Goal: Information Seeking & Learning: Check status

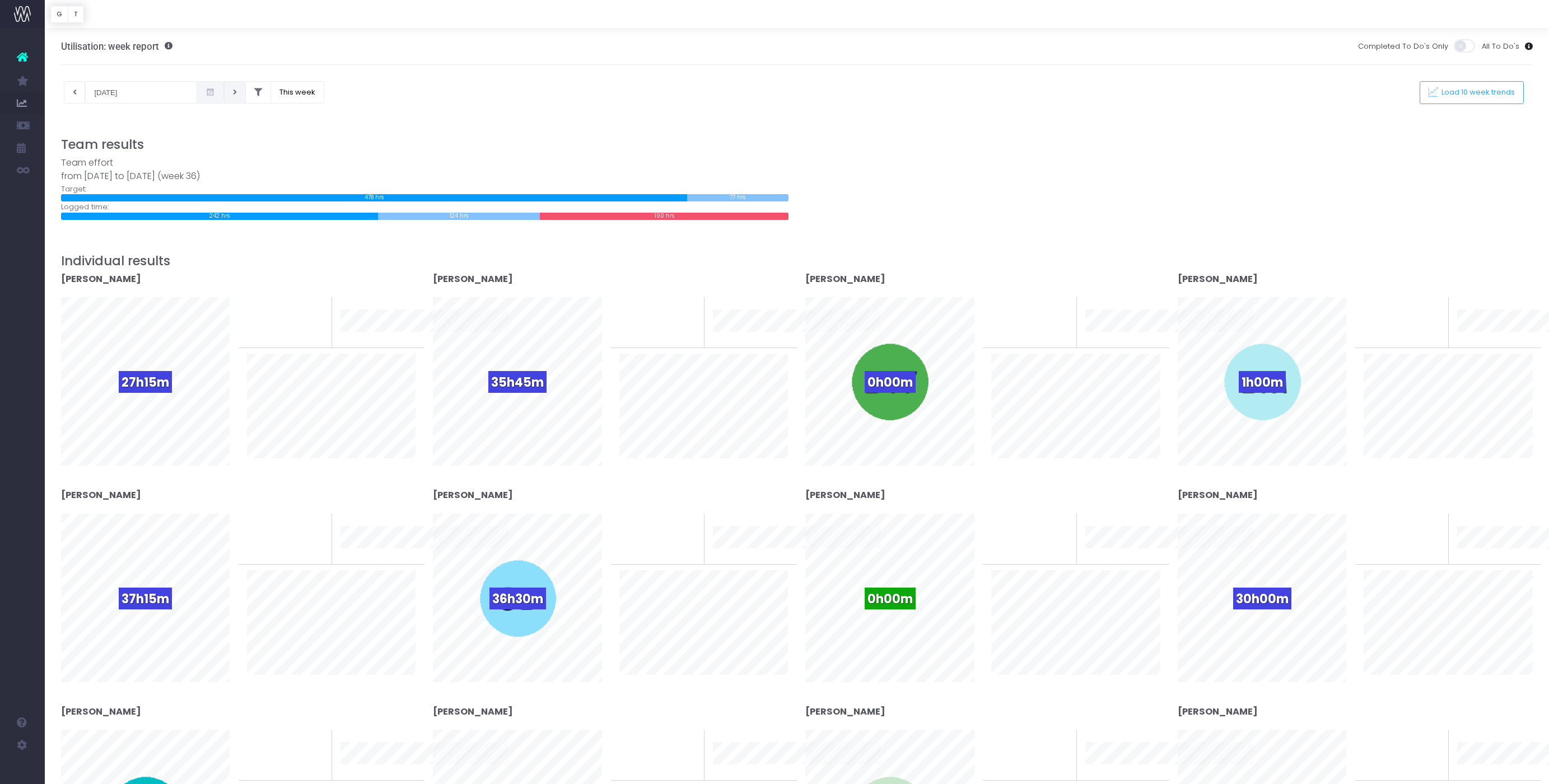
scroll to position [1, 0]
click at [73, 92] on icon at bounding box center [75, 92] width 4 height 0
type input "29-08-2025"
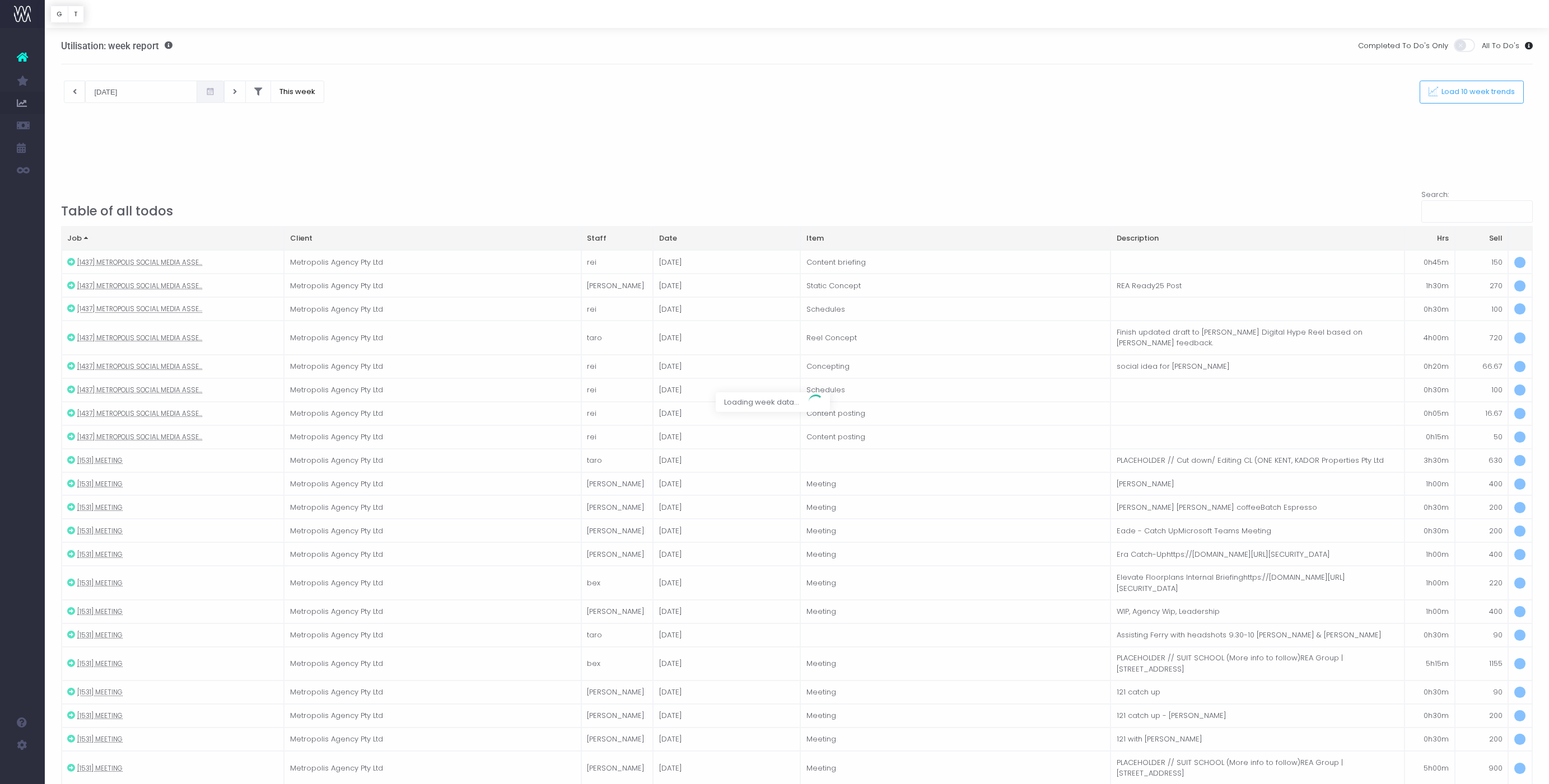
click at [215, 93] on div at bounding box center [774, 392] width 1549 height 784
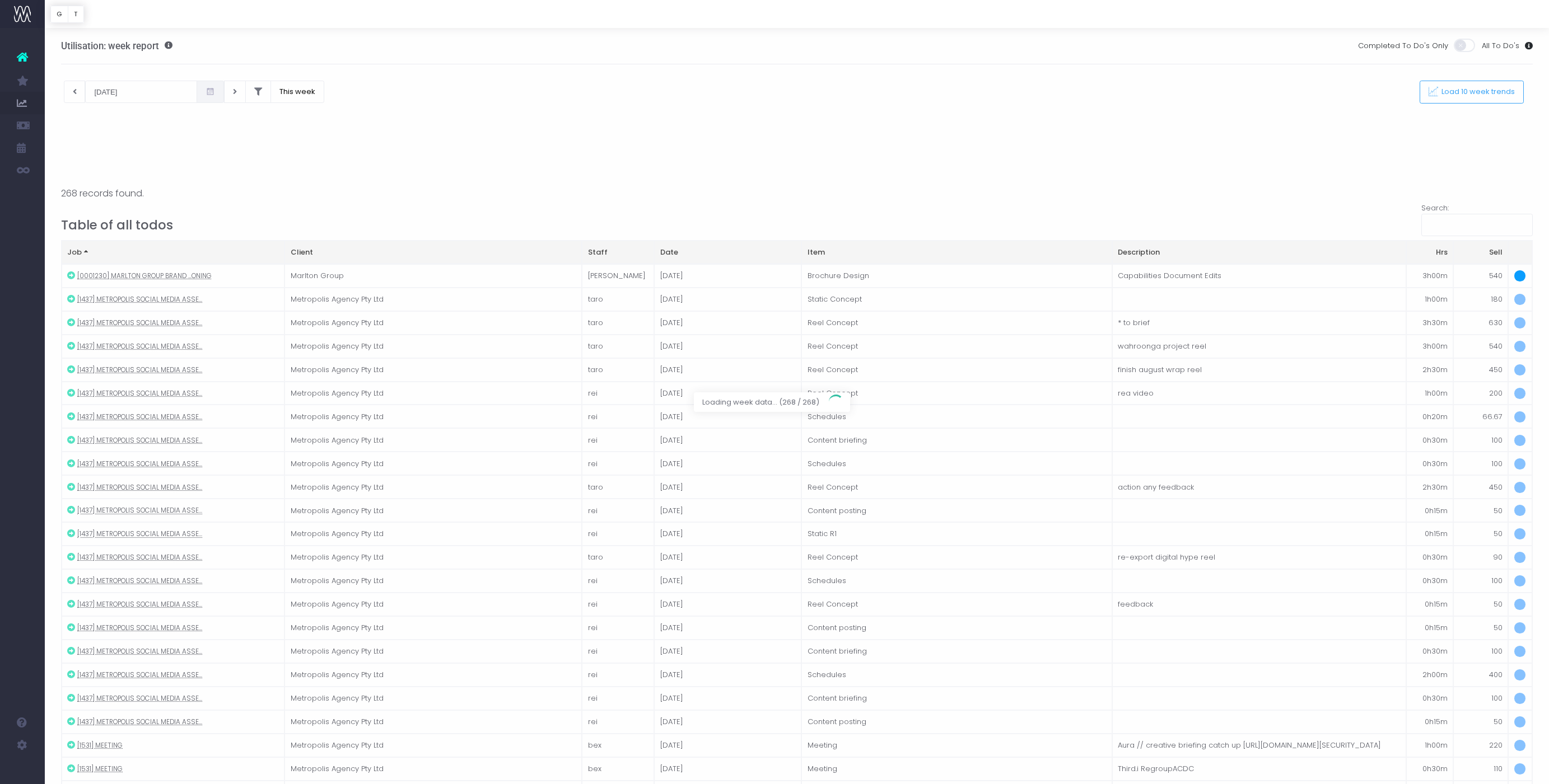
click at [215, 93] on div at bounding box center [774, 392] width 1549 height 784
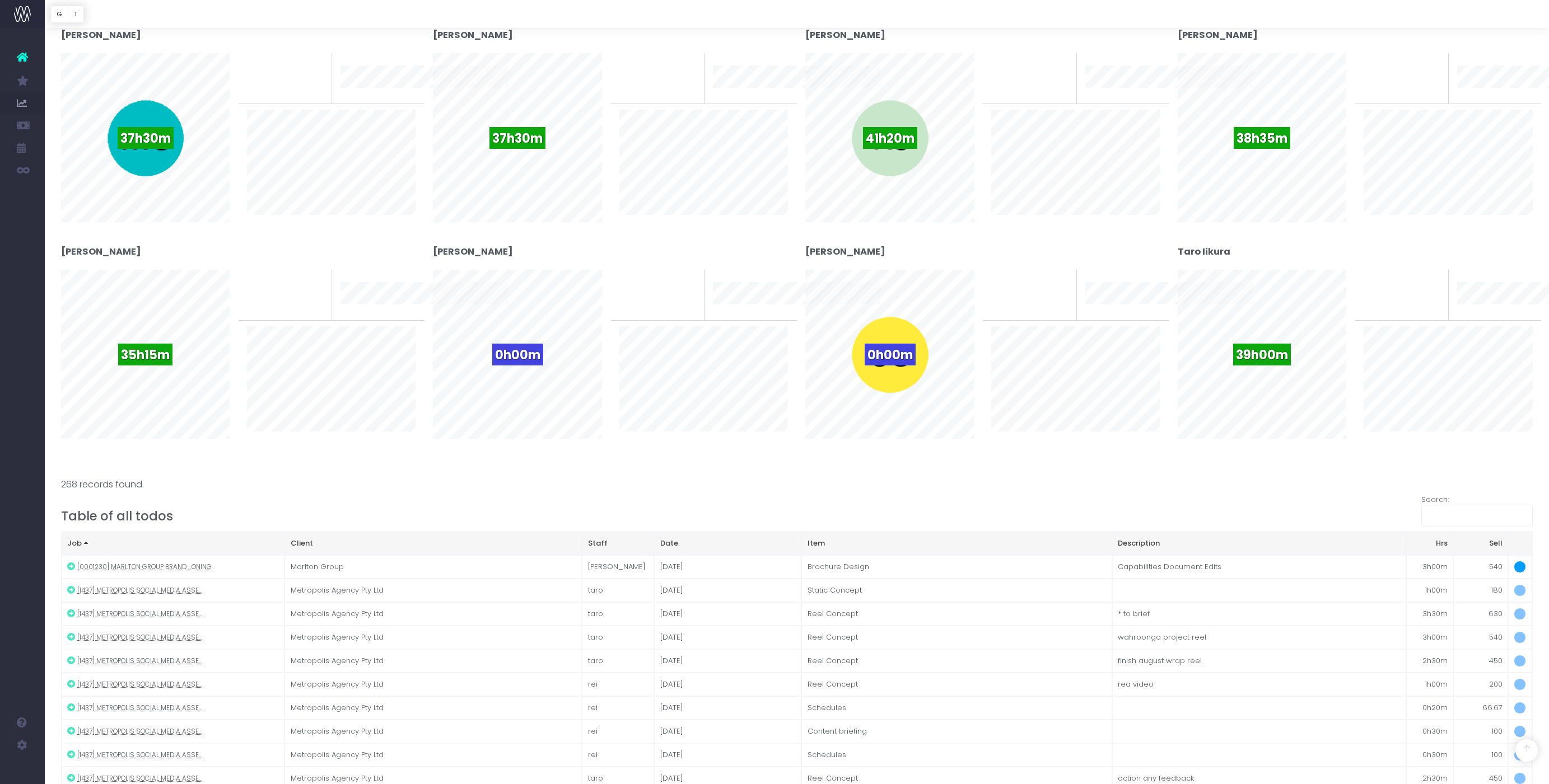
scroll to position [684, 0]
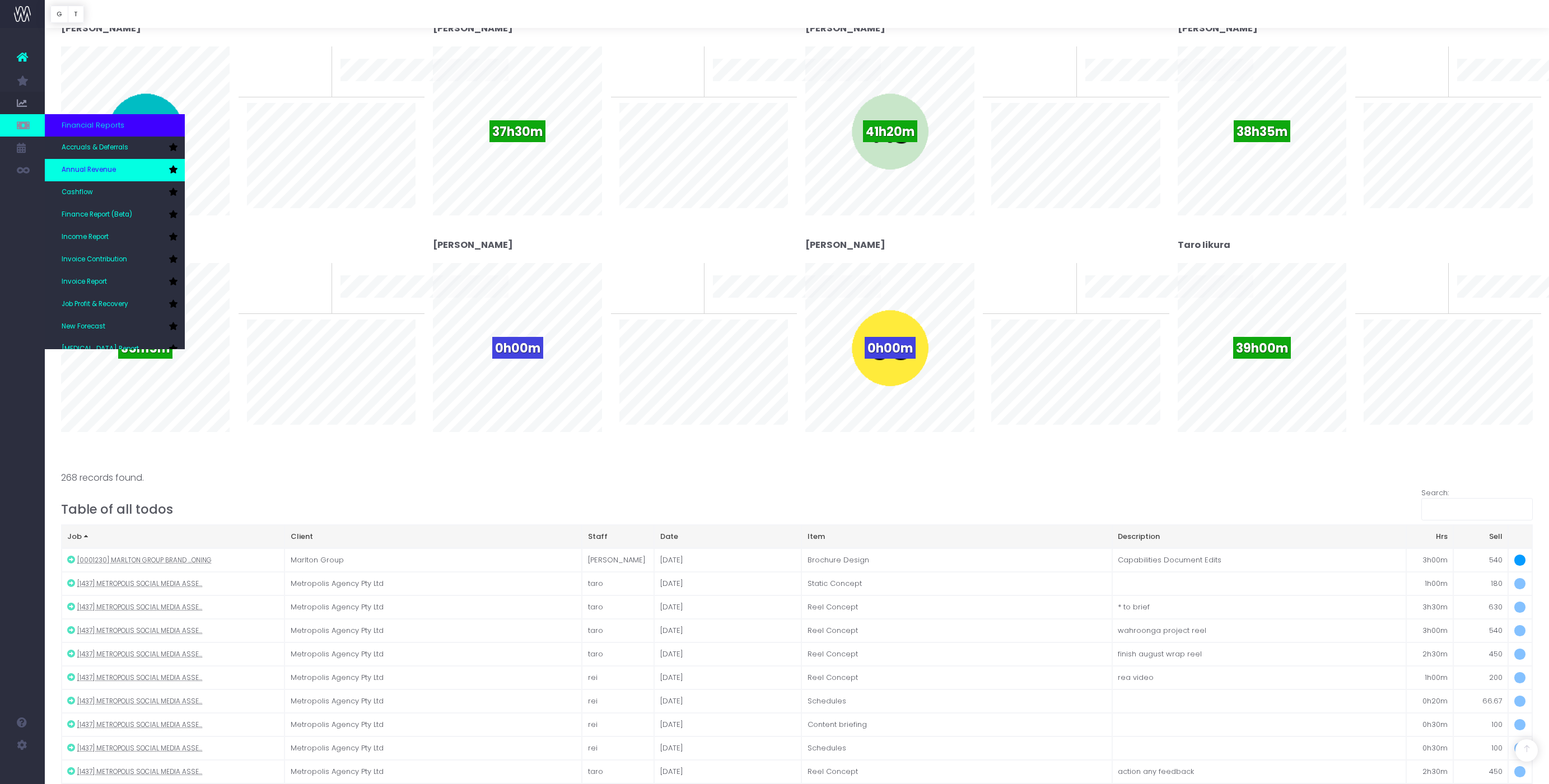
click at [88, 163] on link "Annual Revenue" at bounding box center [115, 170] width 140 height 22
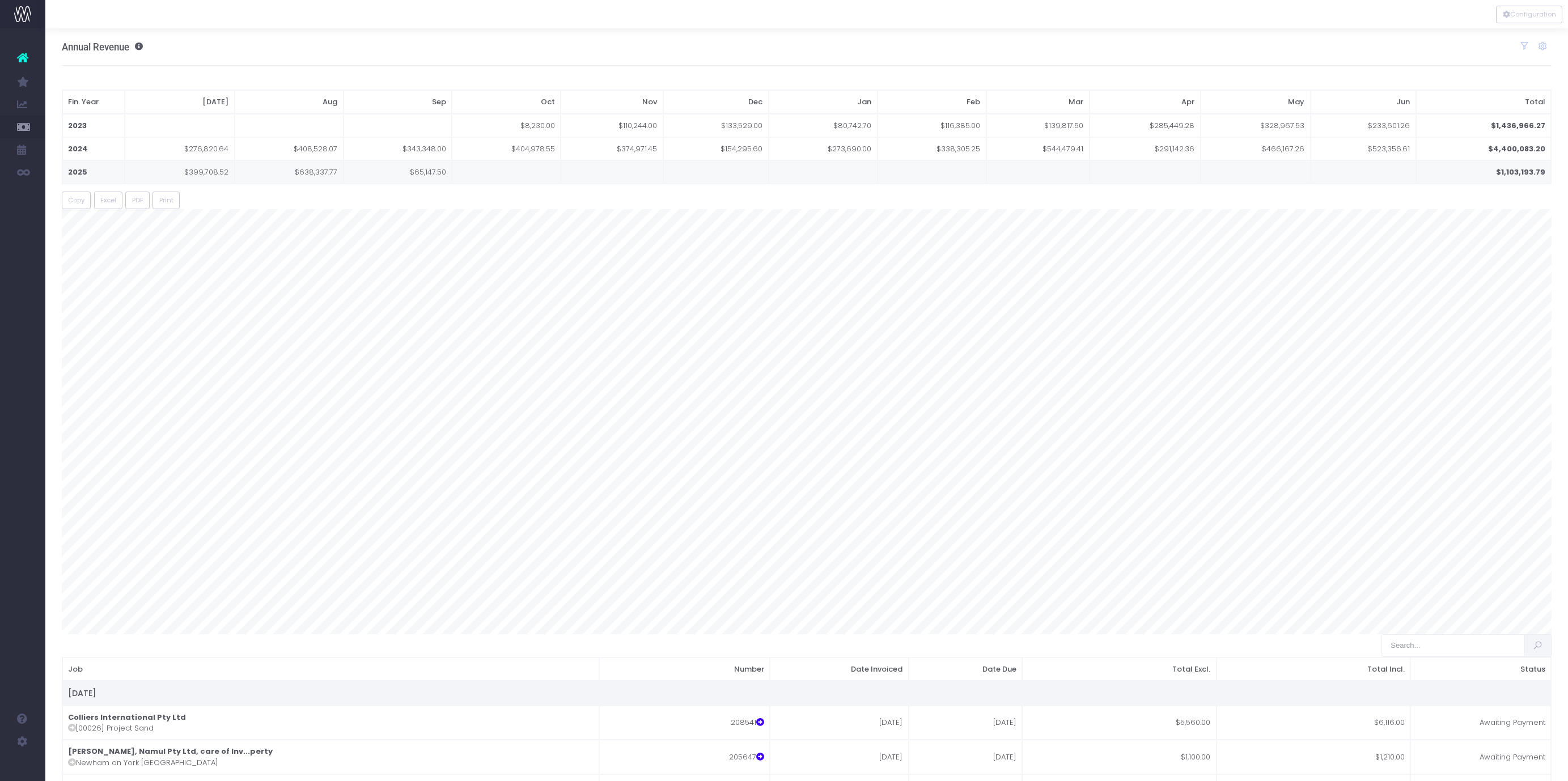
click at [315, 171] on span "$638,337.77" at bounding box center [316, 172] width 43 height 11
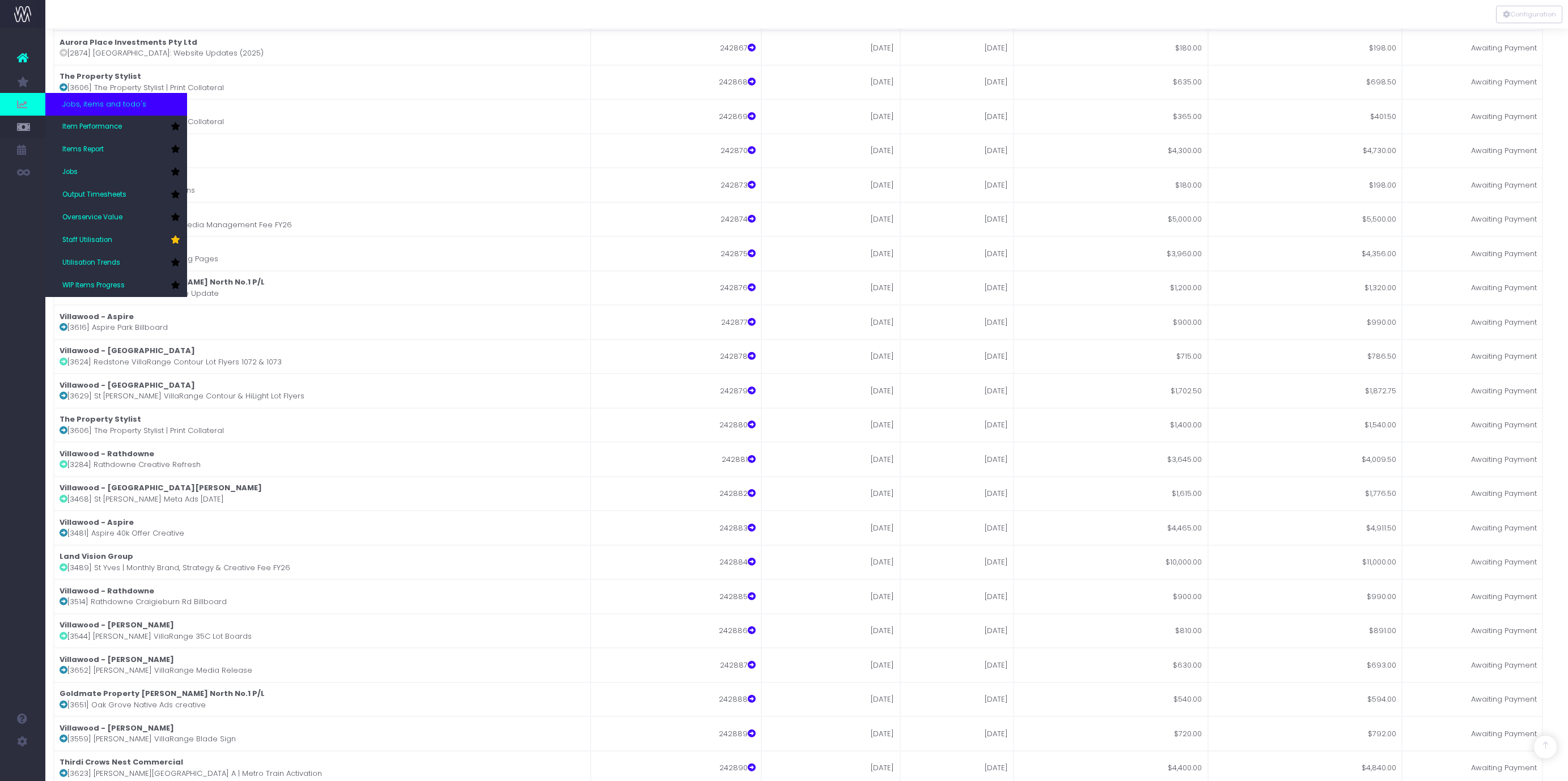
scroll to position [48510, 8]
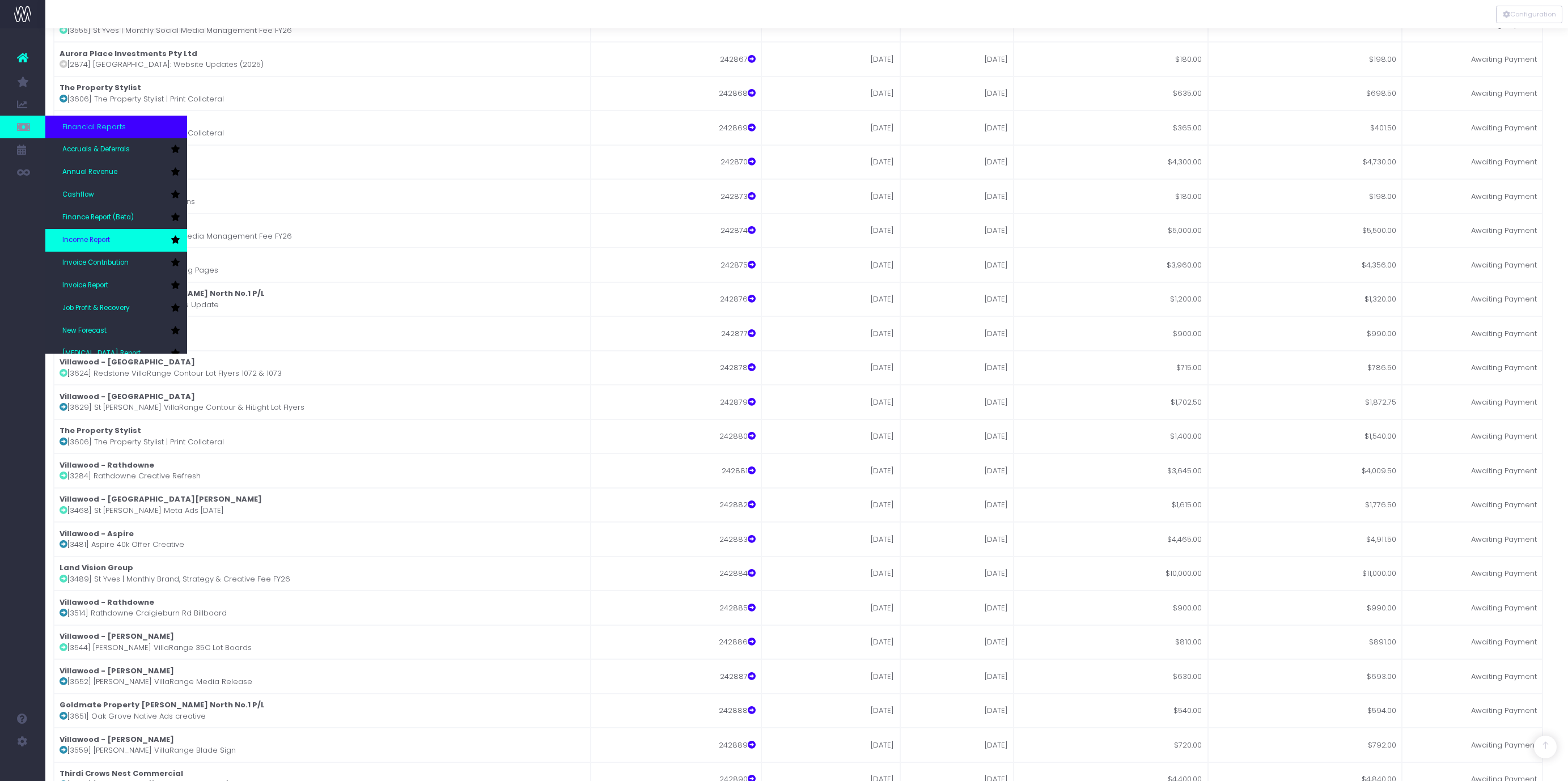
click at [130, 235] on link "Income Report" at bounding box center [116, 240] width 142 height 22
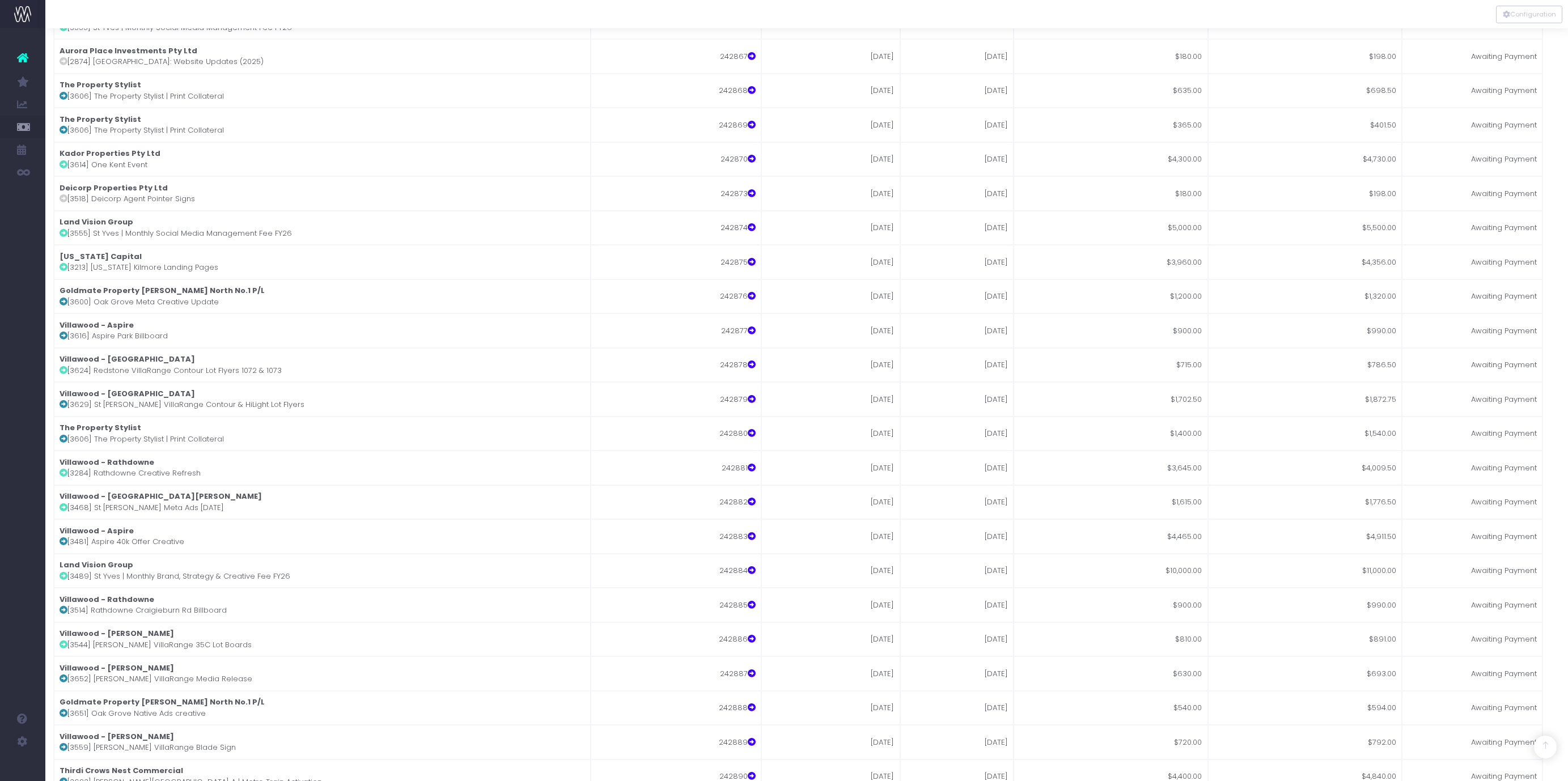
scroll to position [48514, 8]
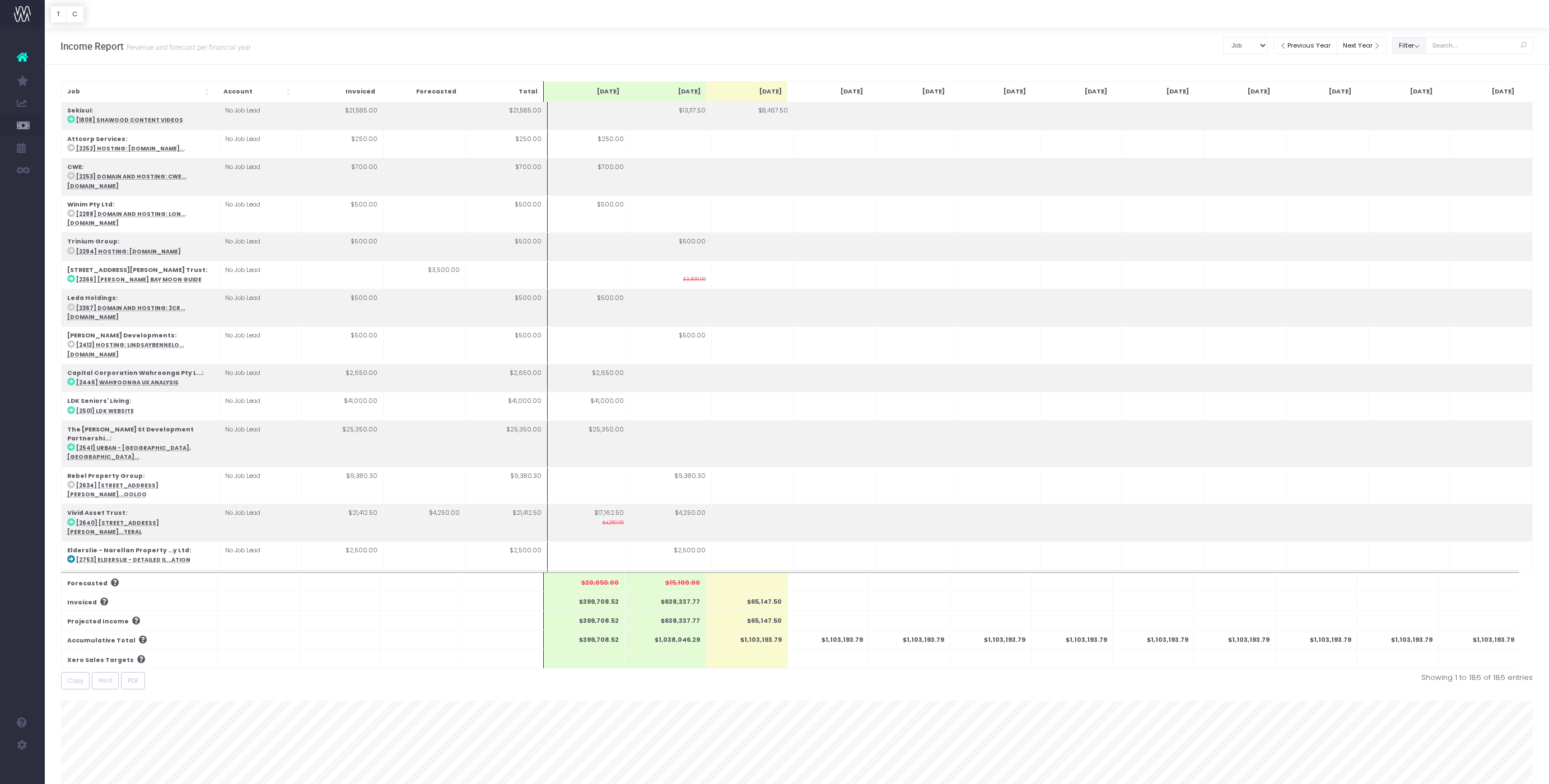
click at [1424, 46] on button "Filter" at bounding box center [1408, 45] width 34 height 17
click at [1261, 44] on select "Summary by Job Client Job Lead Job Type Branch" at bounding box center [1245, 45] width 45 height 17
select select "branchName"
click at [1228, 37] on select "Summary by Job Client Job Lead Job Type Branch" at bounding box center [1245, 45] width 45 height 17
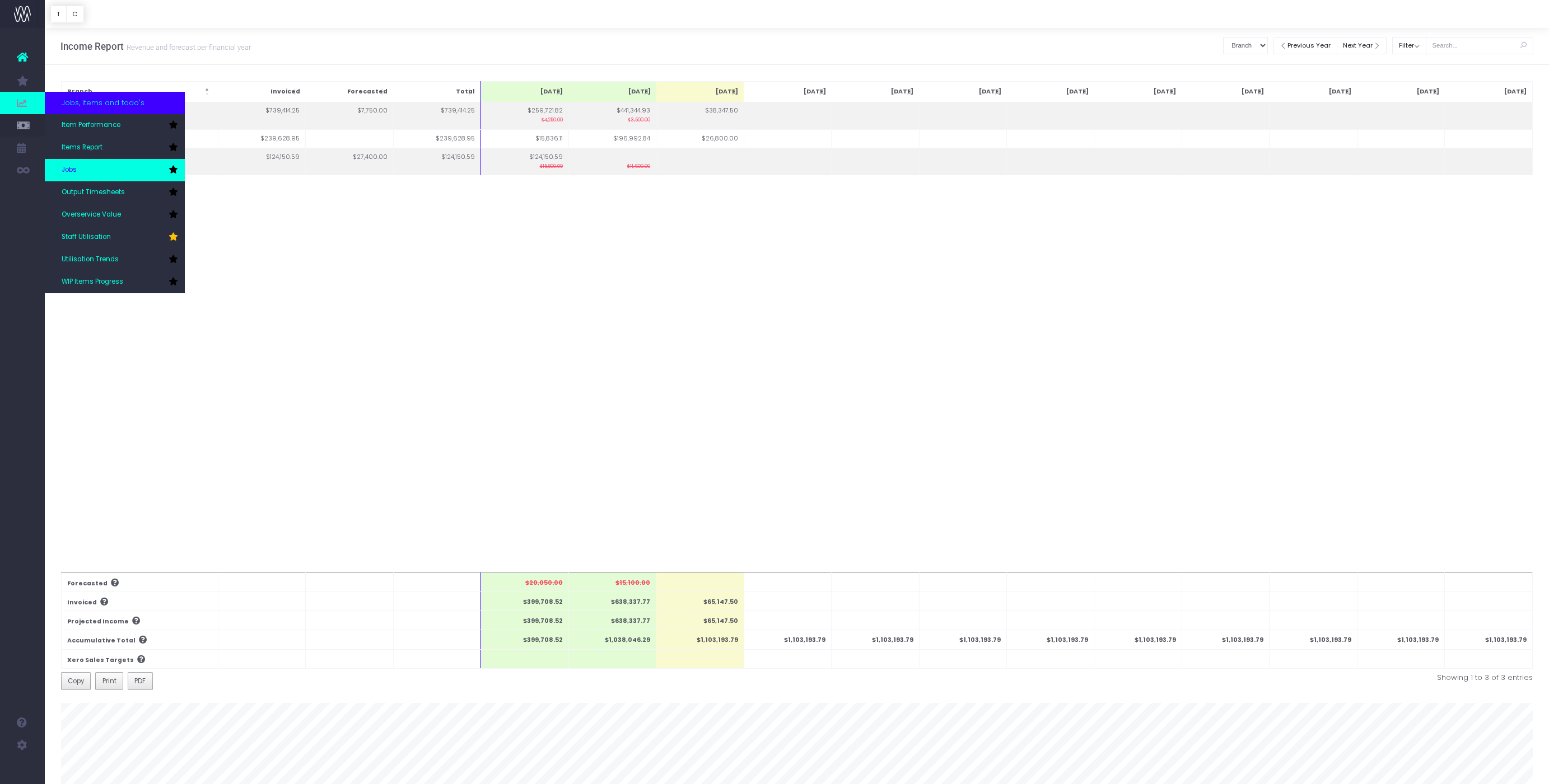
click at [84, 161] on link "Jobs" at bounding box center [115, 170] width 140 height 22
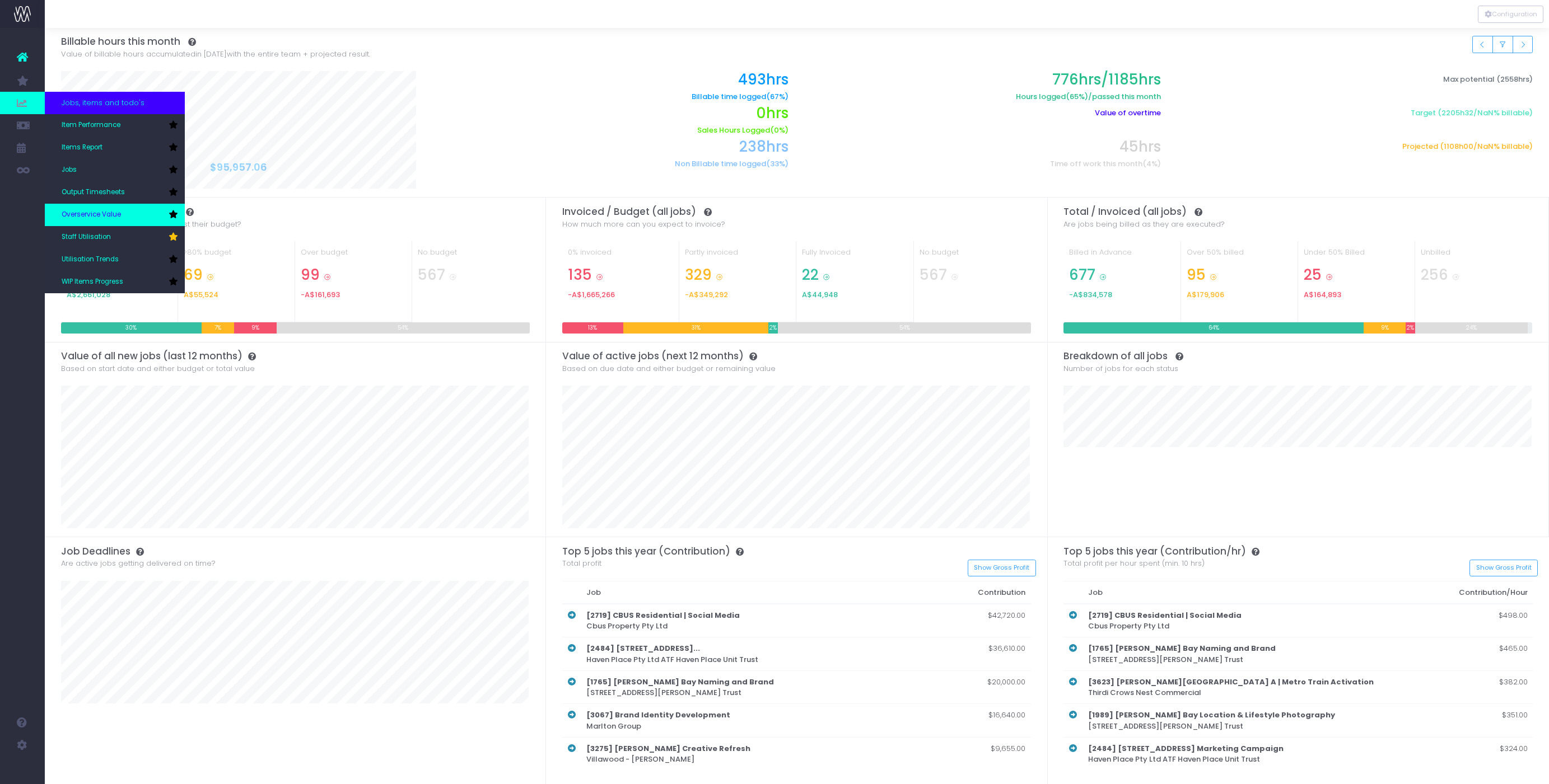
click at [80, 212] on span "Overservice Value" at bounding box center [91, 215] width 60 height 10
